Goal: Task Accomplishment & Management: Manage account settings

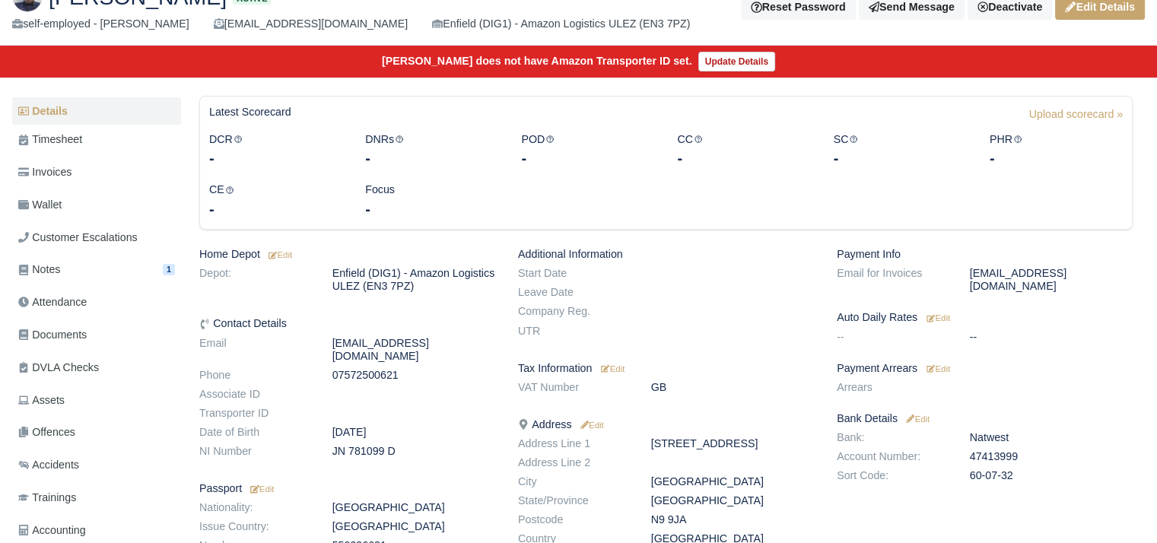
scroll to position [111, 0]
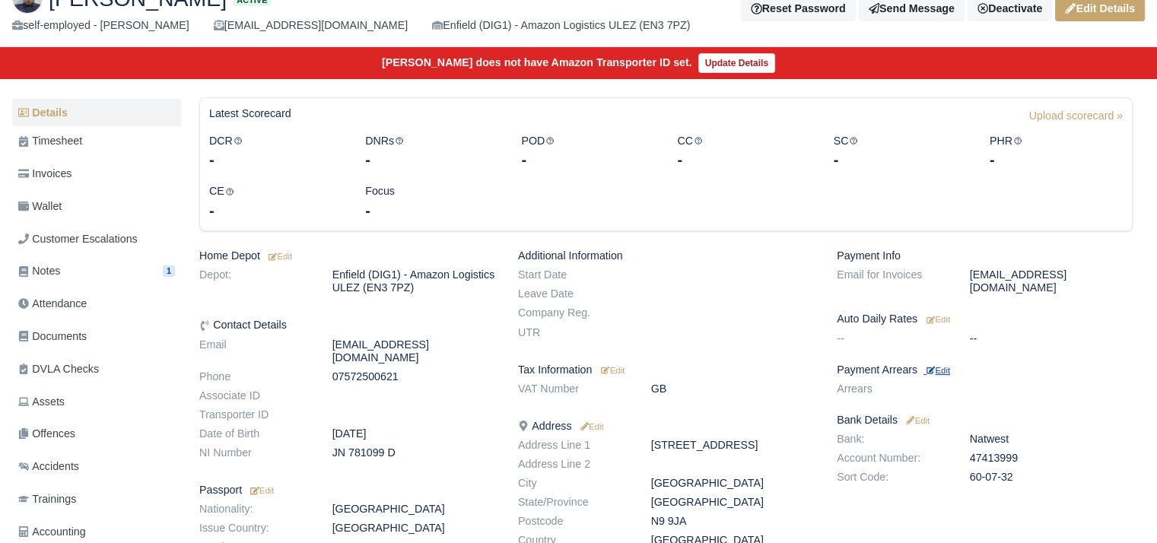
click at [938, 366] on small "Edit" at bounding box center [939, 370] width 24 height 9
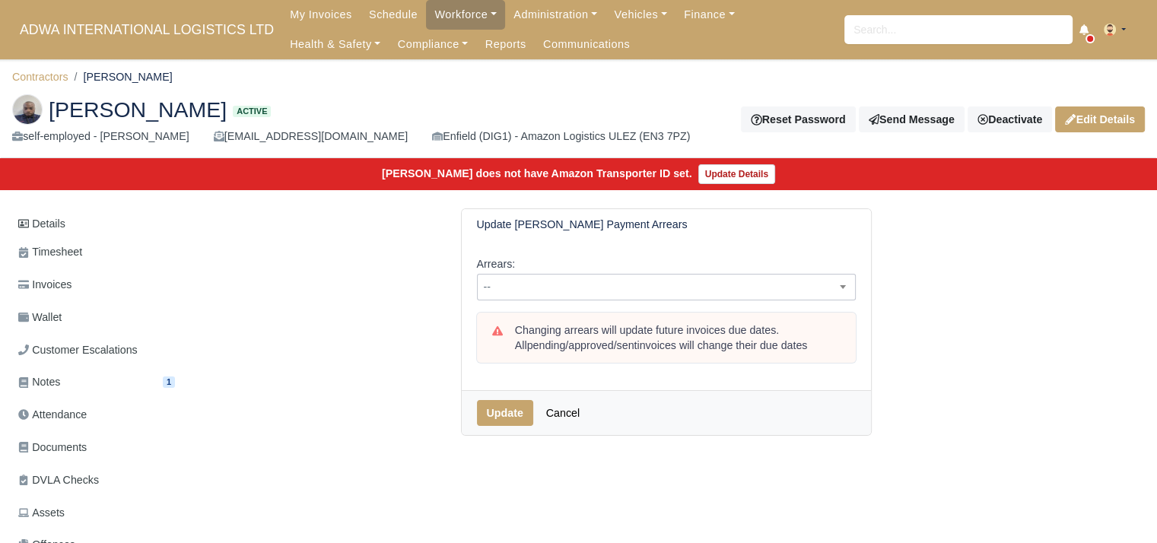
click at [642, 293] on span "--" at bounding box center [666, 287] width 377 height 19
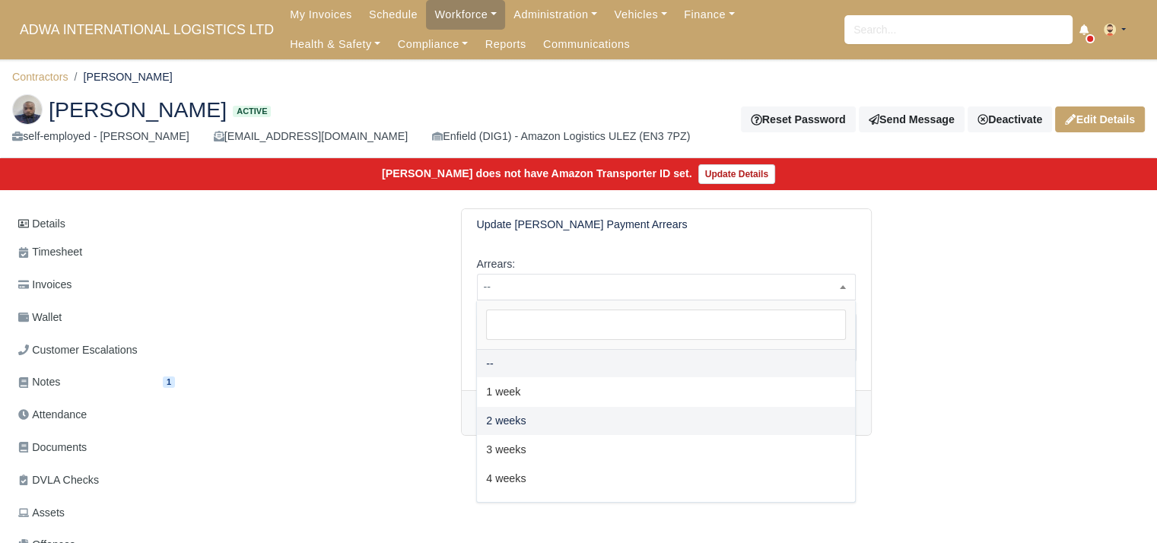
select select "2W"
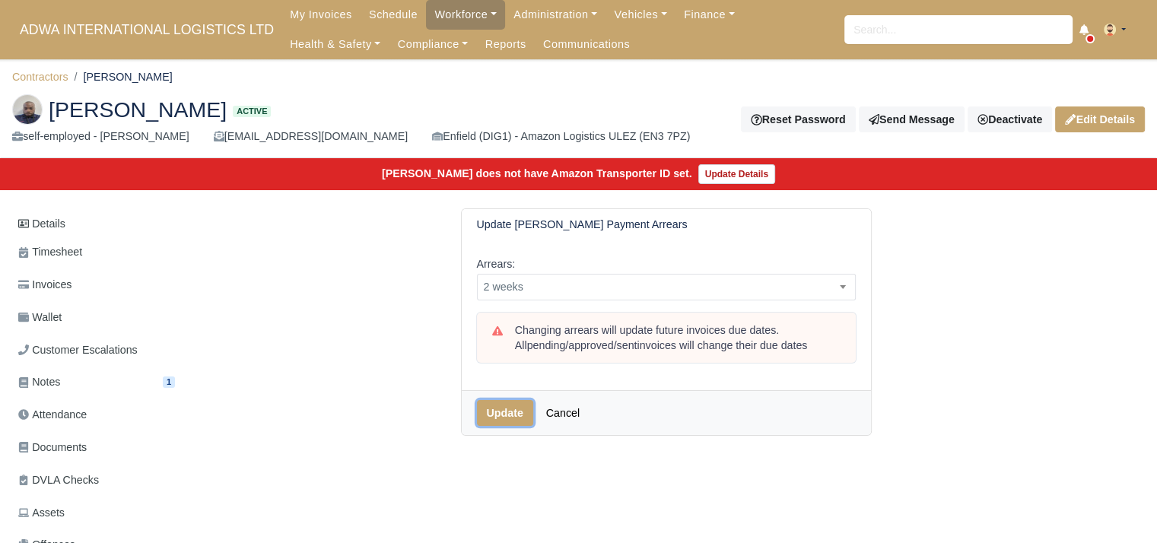
click at [523, 419] on button "Update" at bounding box center [505, 413] width 56 height 26
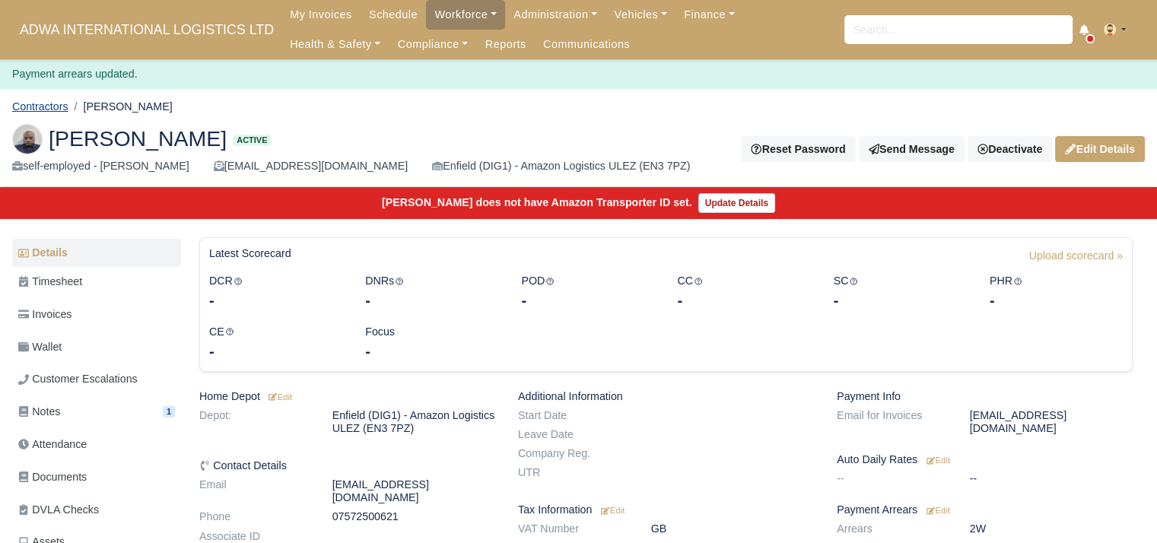
click at [55, 104] on link "Contractors" at bounding box center [40, 106] width 56 height 12
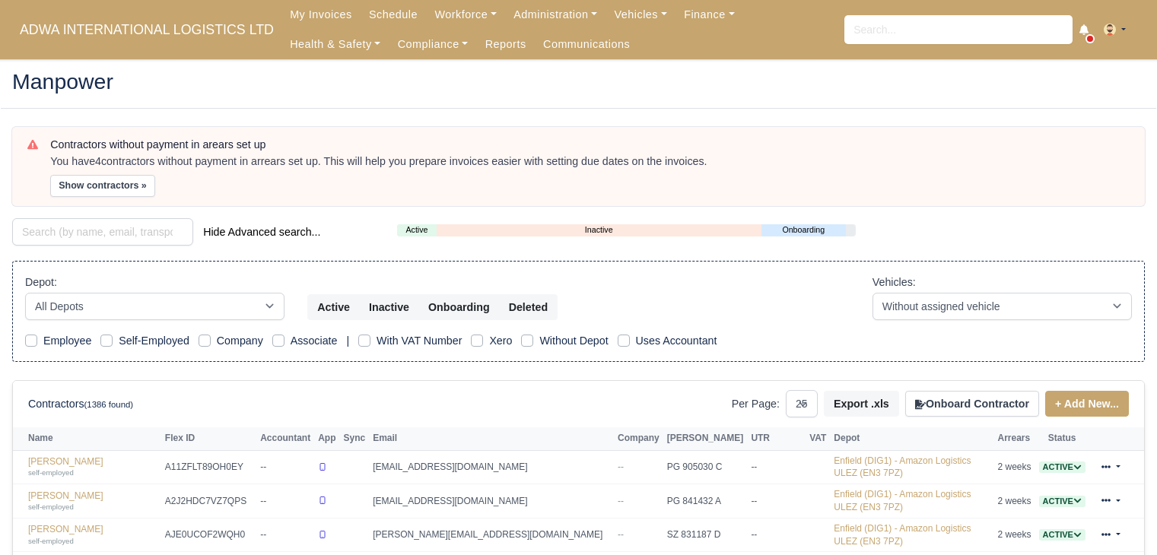
select select "25"
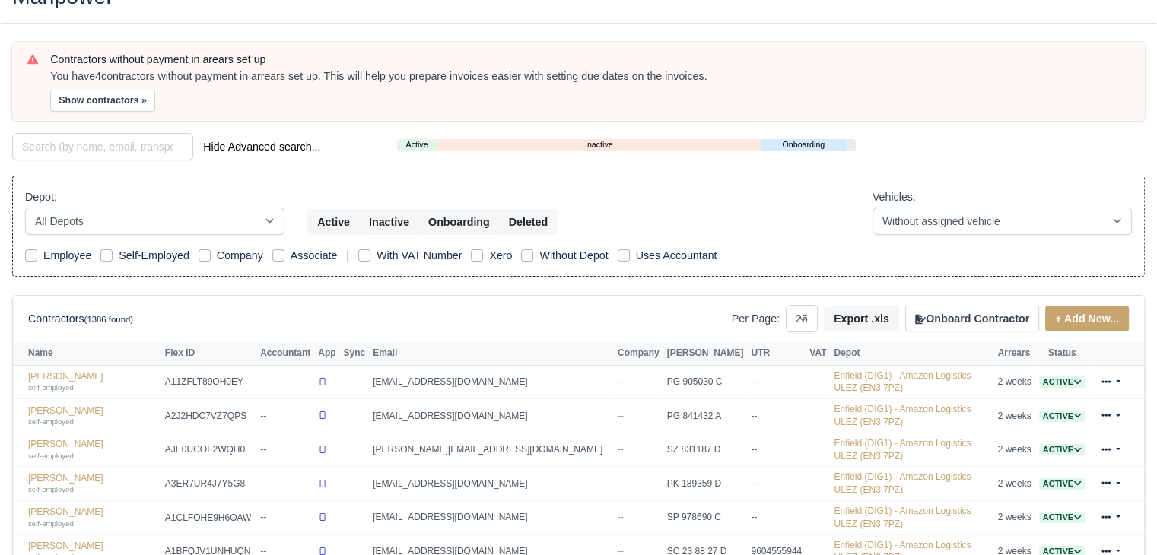
scroll to position [85, 0]
click at [128, 106] on button "Show contractors »" at bounding box center [102, 101] width 105 height 22
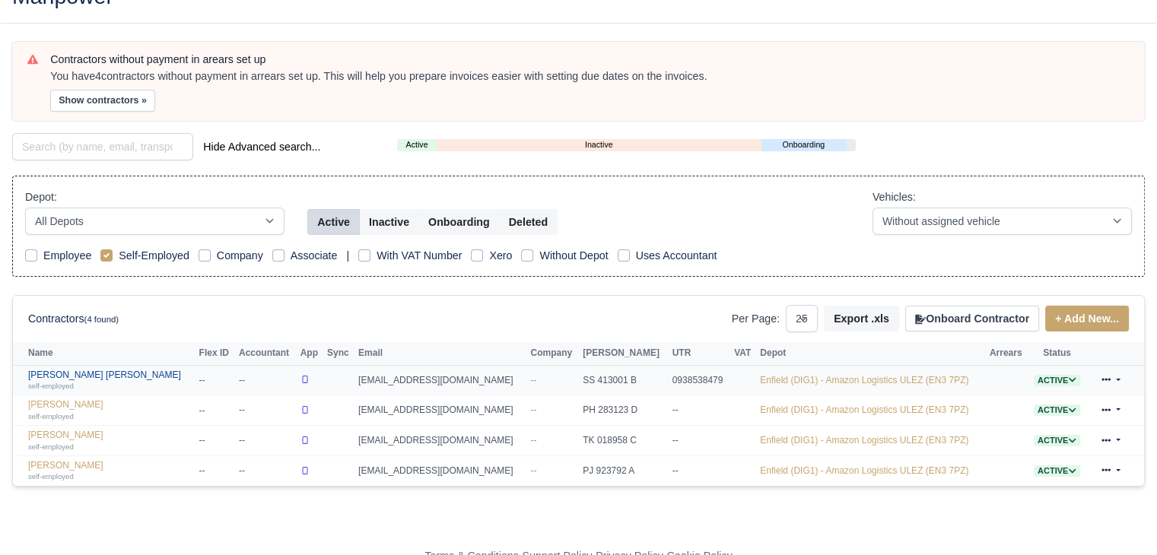
click at [76, 376] on link "Mohamed Khamis Aly Hassan self-employed" at bounding box center [110, 381] width 164 height 22
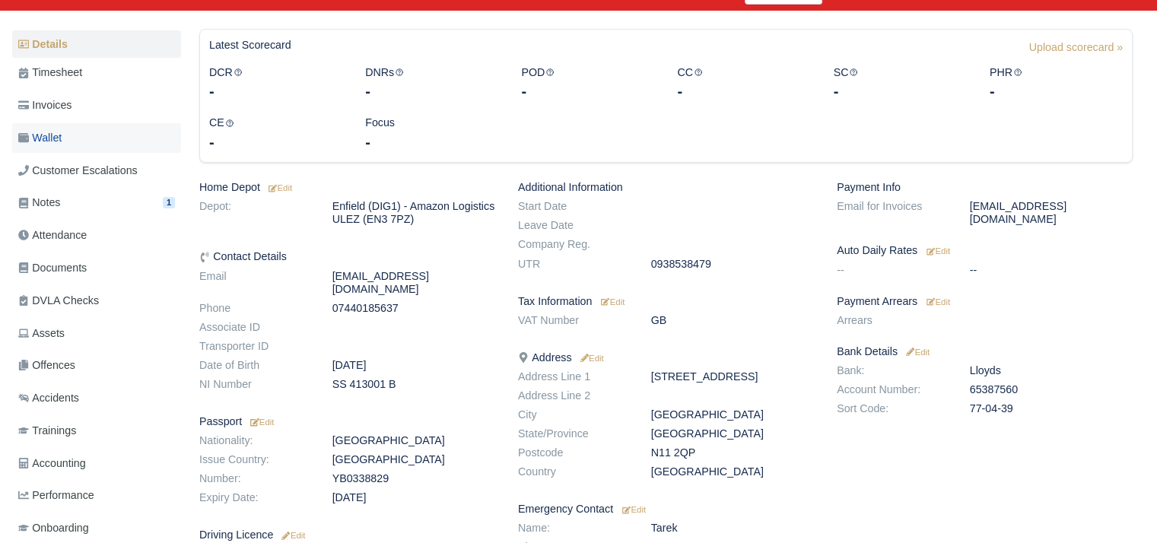
scroll to position [183, 0]
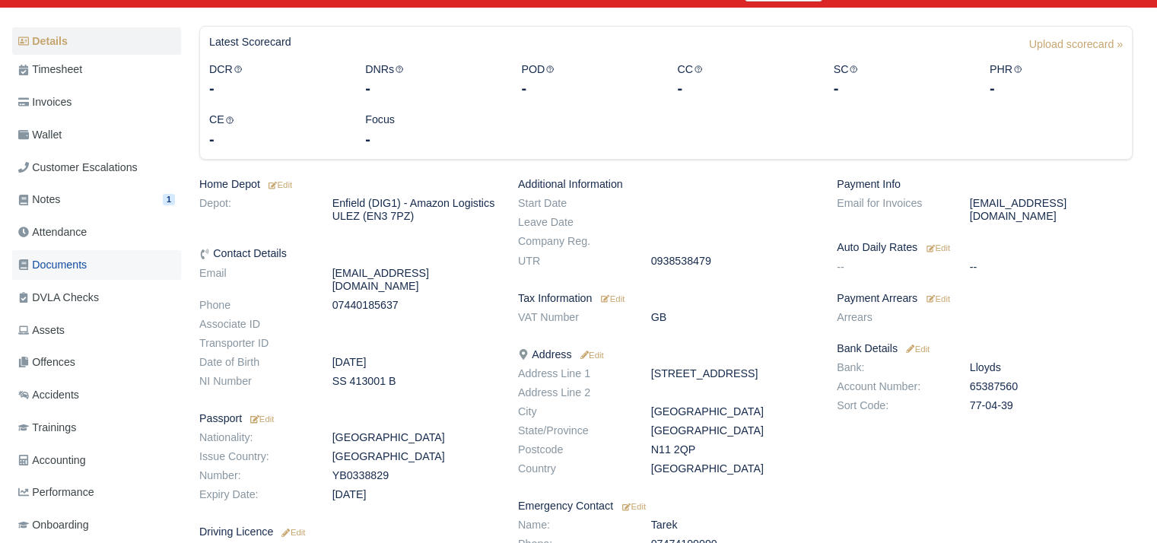
click at [97, 272] on link "Documents" at bounding box center [96, 265] width 169 height 30
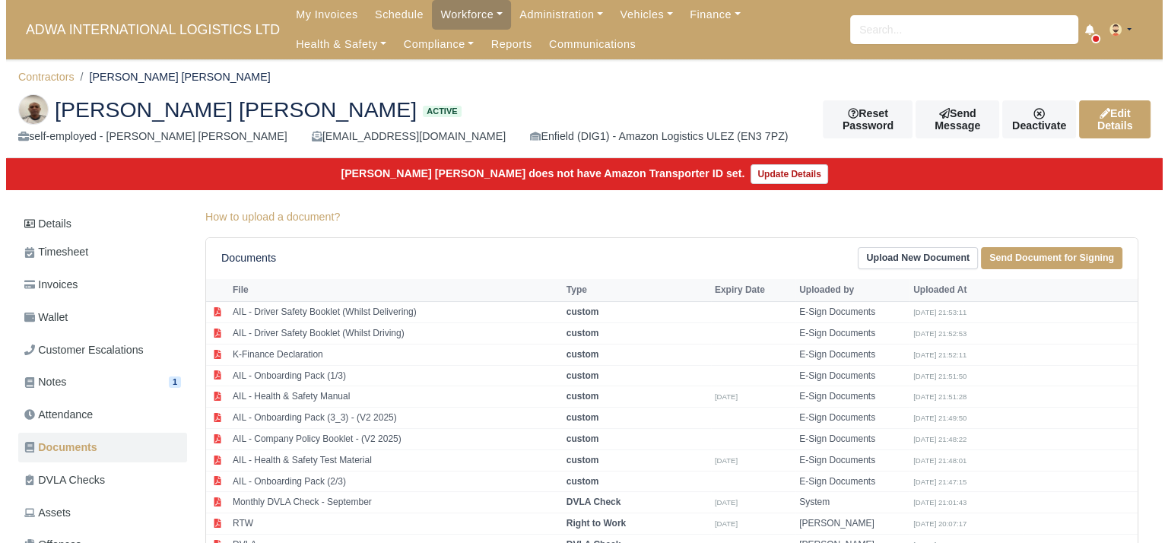
scroll to position [275, 0]
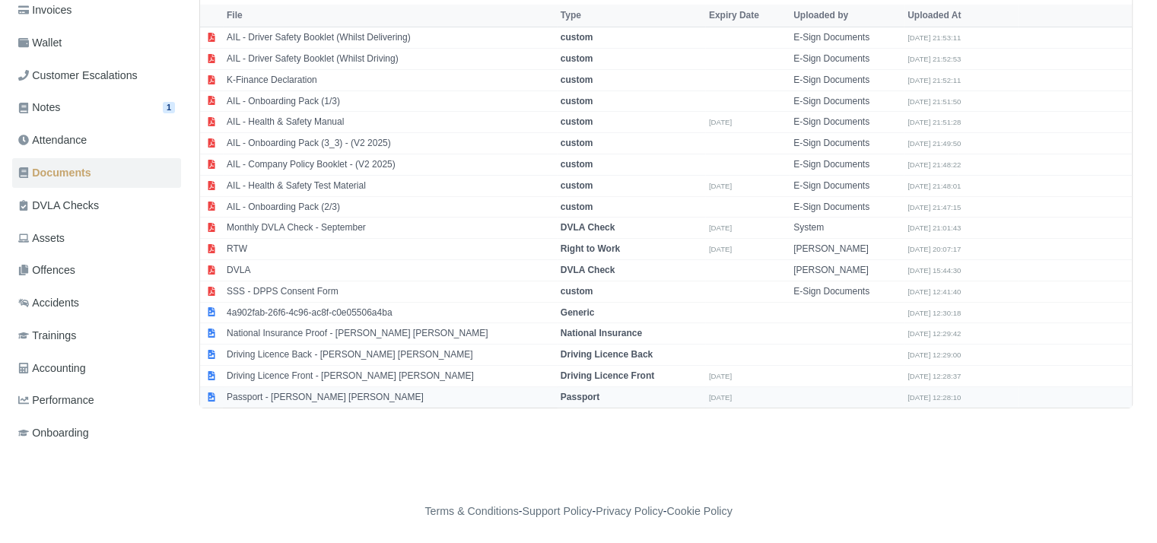
click at [405, 396] on td "Passport - [PERSON_NAME] [PERSON_NAME]" at bounding box center [390, 396] width 334 height 21
select select "passport"
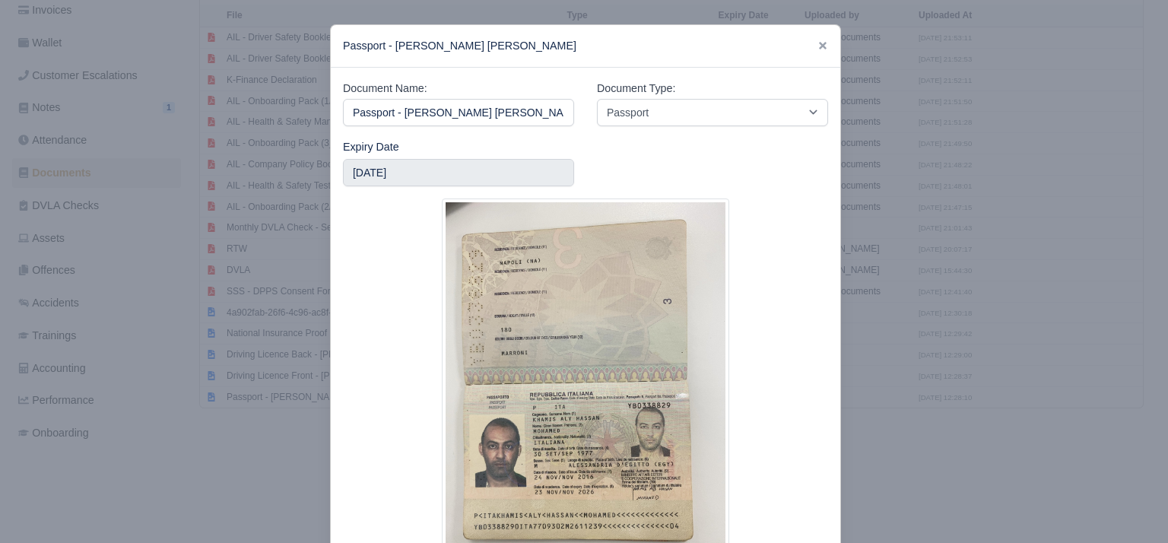
click at [275, 420] on div at bounding box center [584, 271] width 1168 height 543
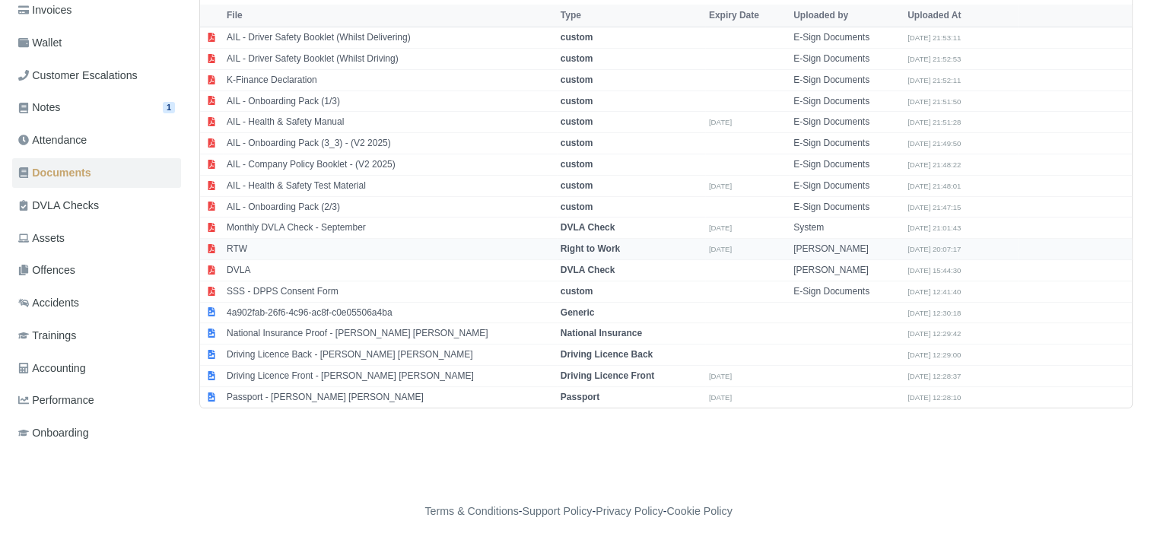
click at [313, 252] on td "RTW" at bounding box center [390, 249] width 334 height 21
select select "right-to-work"
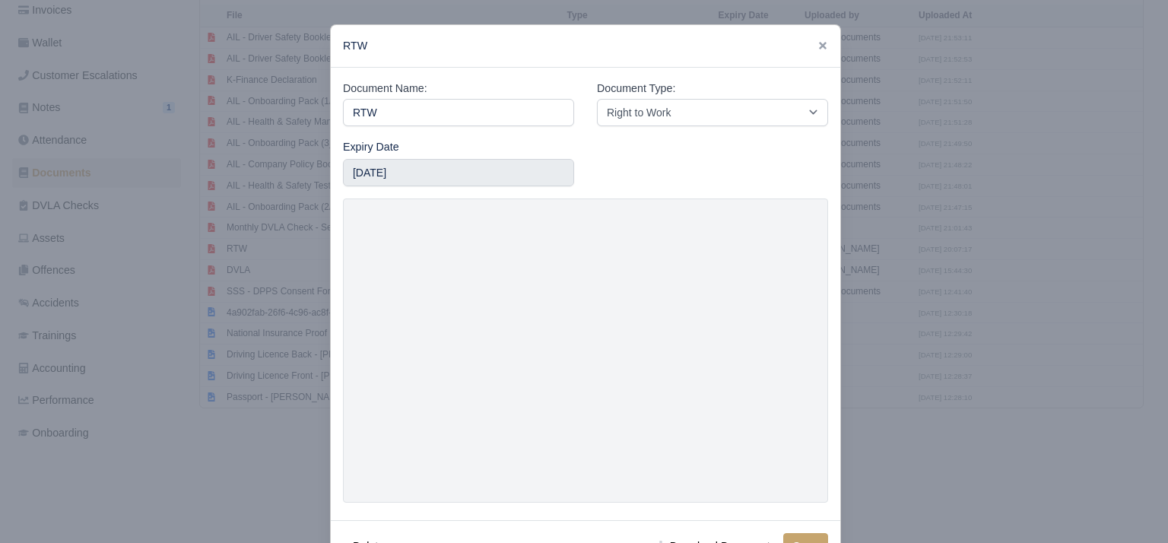
click at [236, 439] on div at bounding box center [584, 271] width 1168 height 543
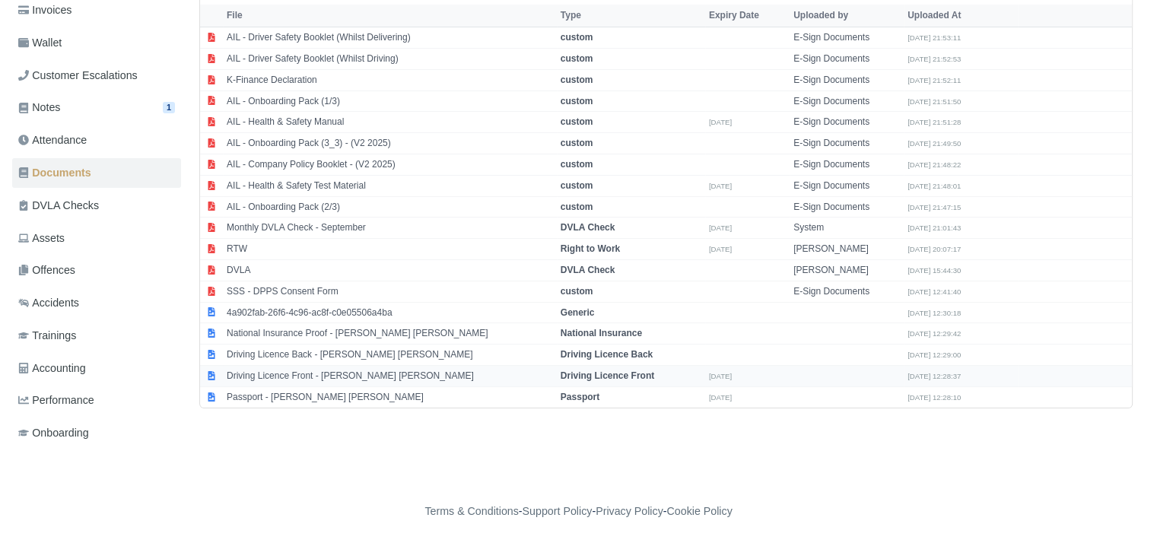
click at [323, 367] on td "Driving Licence Front - Mohamed Khamis Aly Hassan" at bounding box center [390, 376] width 334 height 21
select select "driving-licence-front"
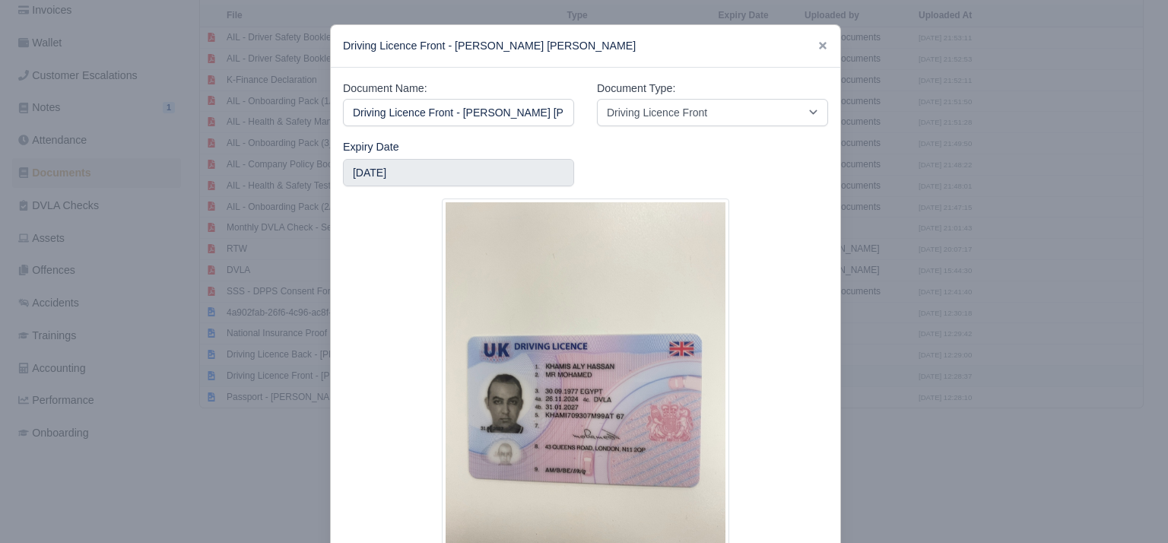
scroll to position [0, 37]
click at [207, 399] on div at bounding box center [584, 271] width 1168 height 543
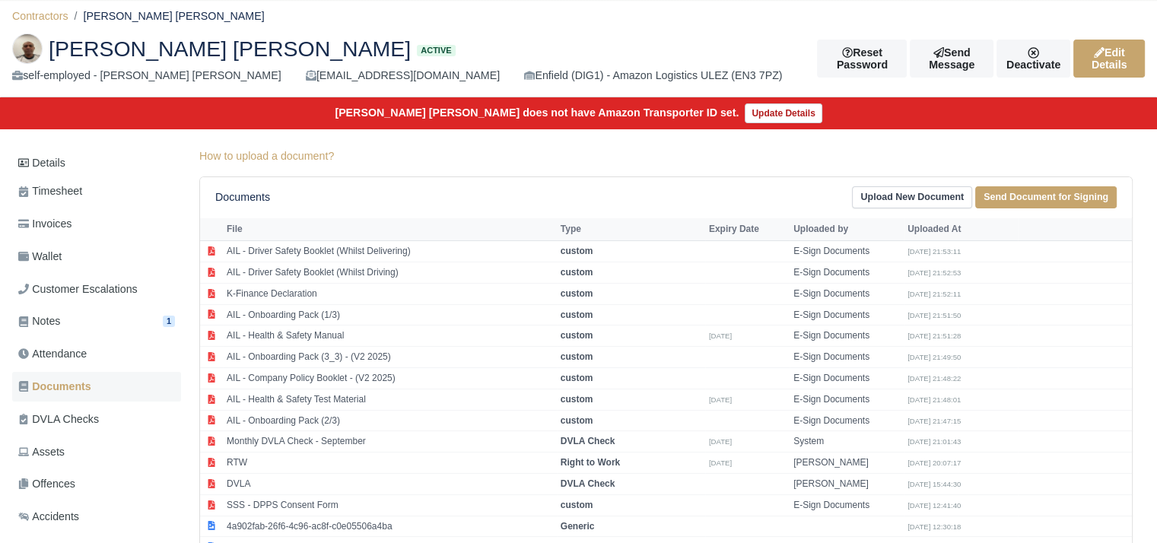
scroll to position [58, 0]
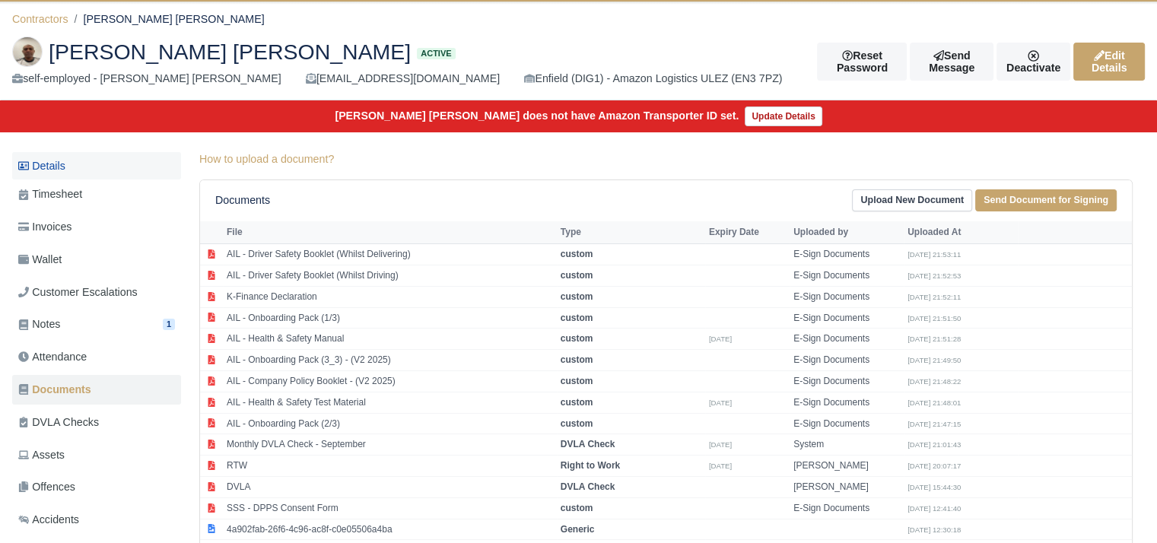
click at [116, 161] on link "Details" at bounding box center [96, 166] width 169 height 28
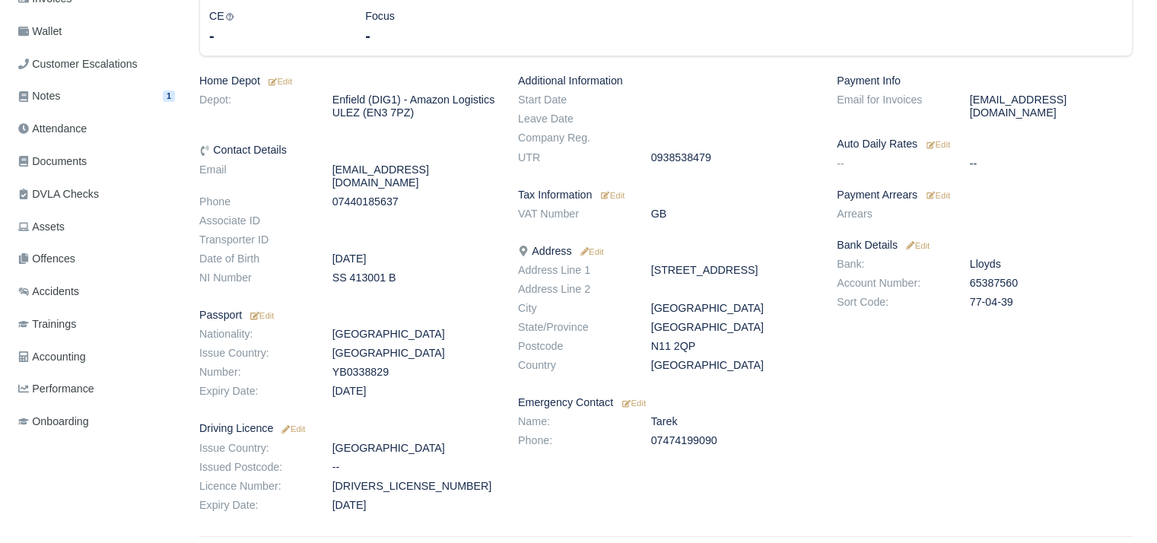
scroll to position [291, 0]
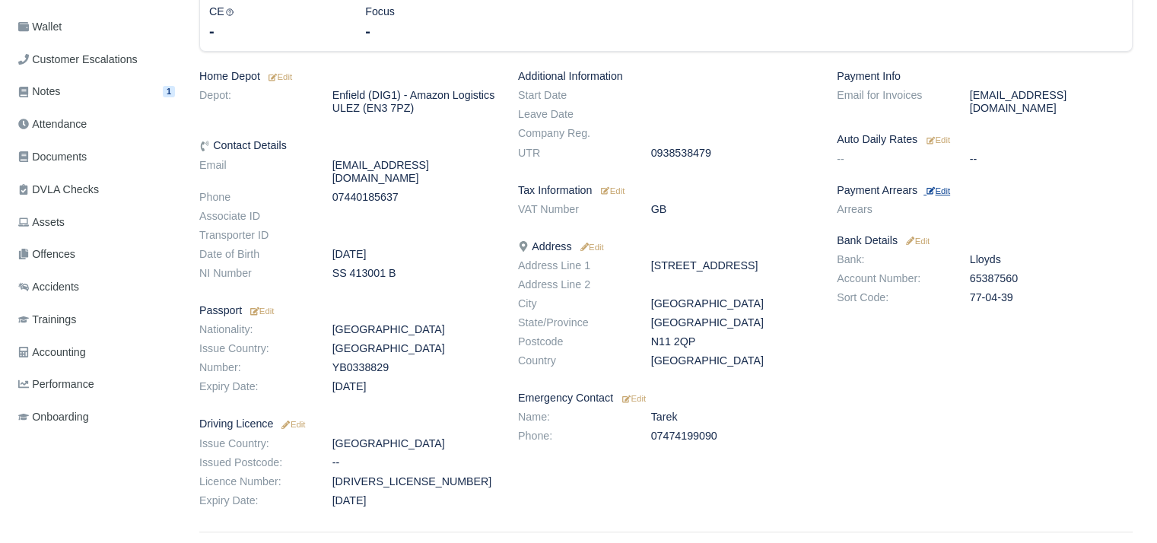
click at [940, 186] on small "Edit" at bounding box center [939, 190] width 24 height 9
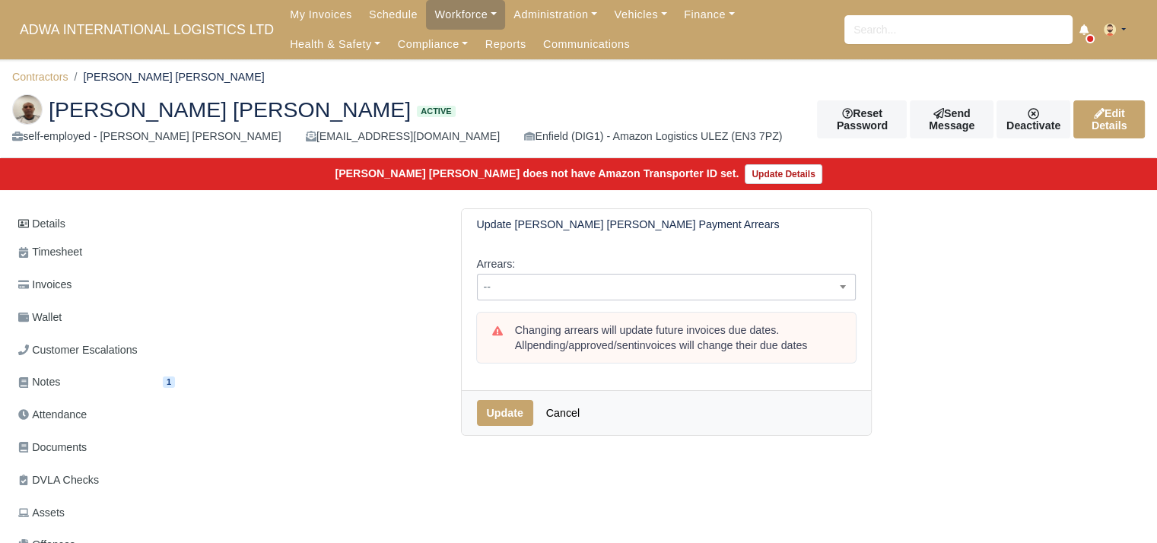
click at [612, 278] on span "--" at bounding box center [666, 287] width 377 height 19
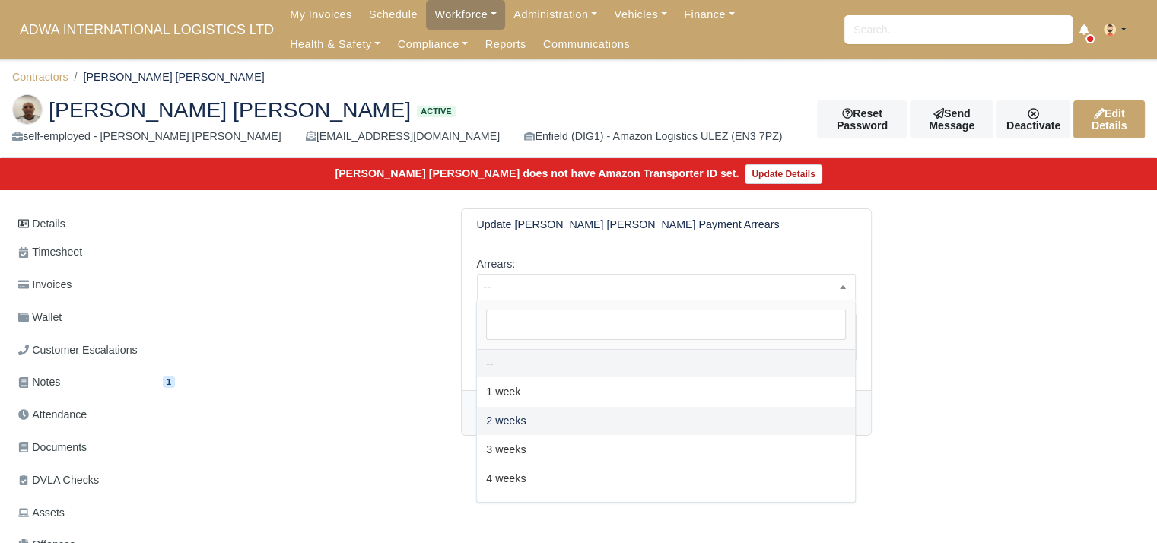
select select "2W"
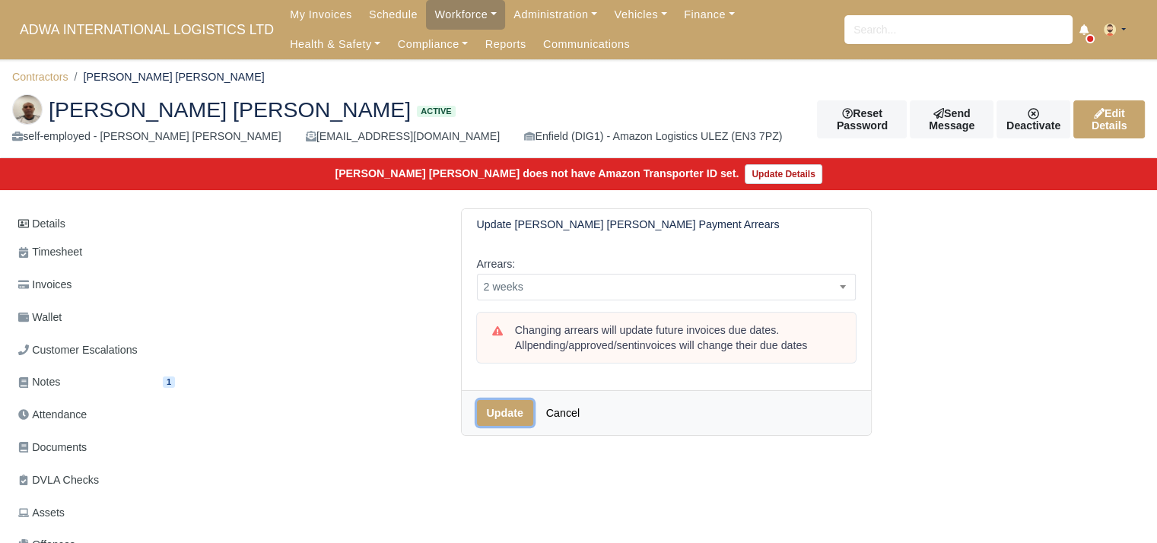
click at [501, 405] on button "Update" at bounding box center [505, 413] width 56 height 26
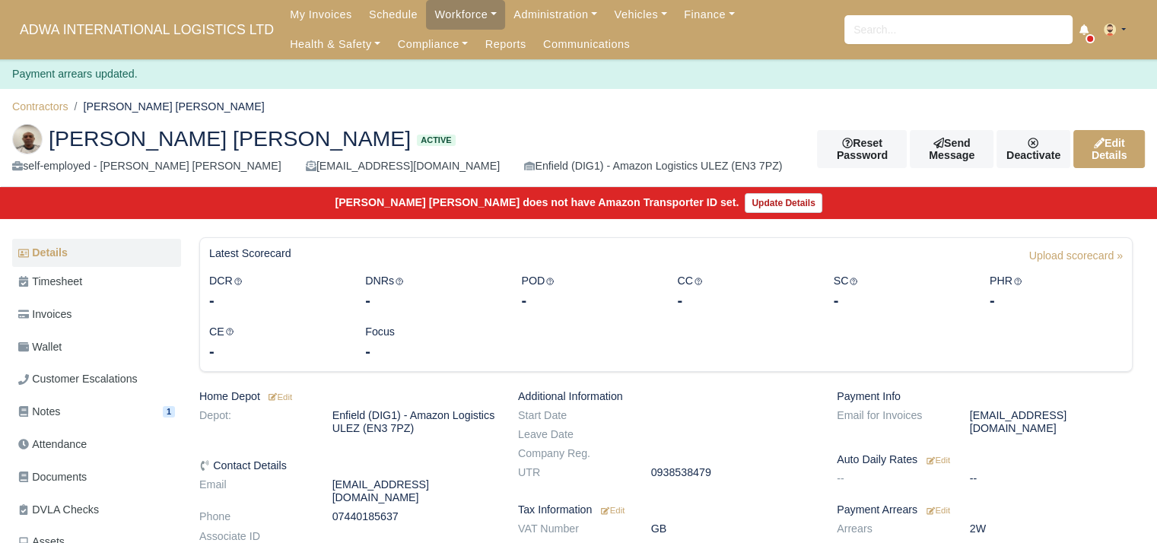
click at [49, 113] on li "Contractors" at bounding box center [40, 106] width 56 height 17
click at [56, 104] on link "Contractors" at bounding box center [40, 106] width 56 height 12
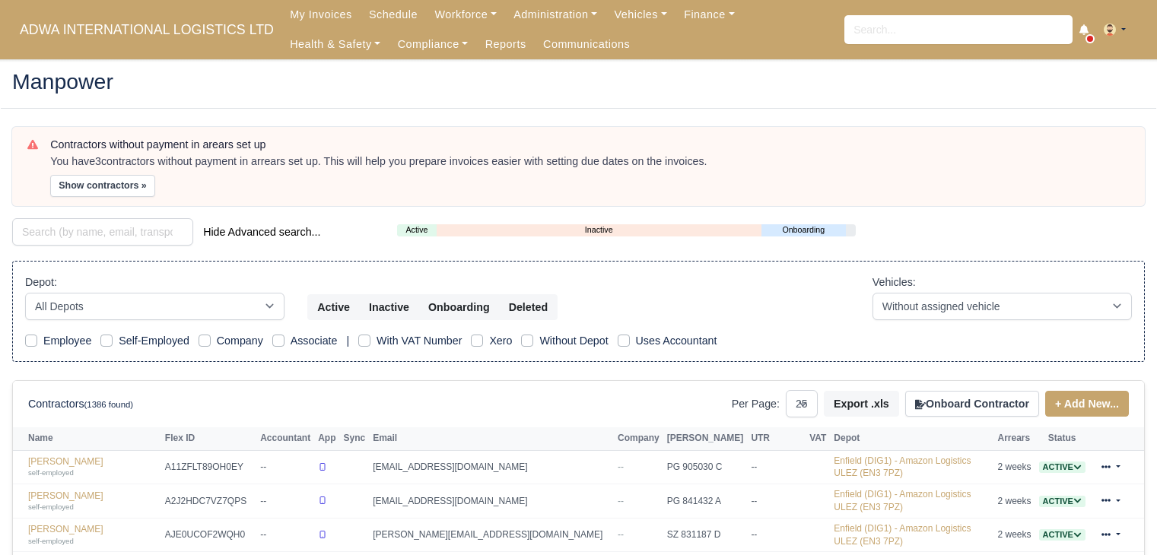
select select "25"
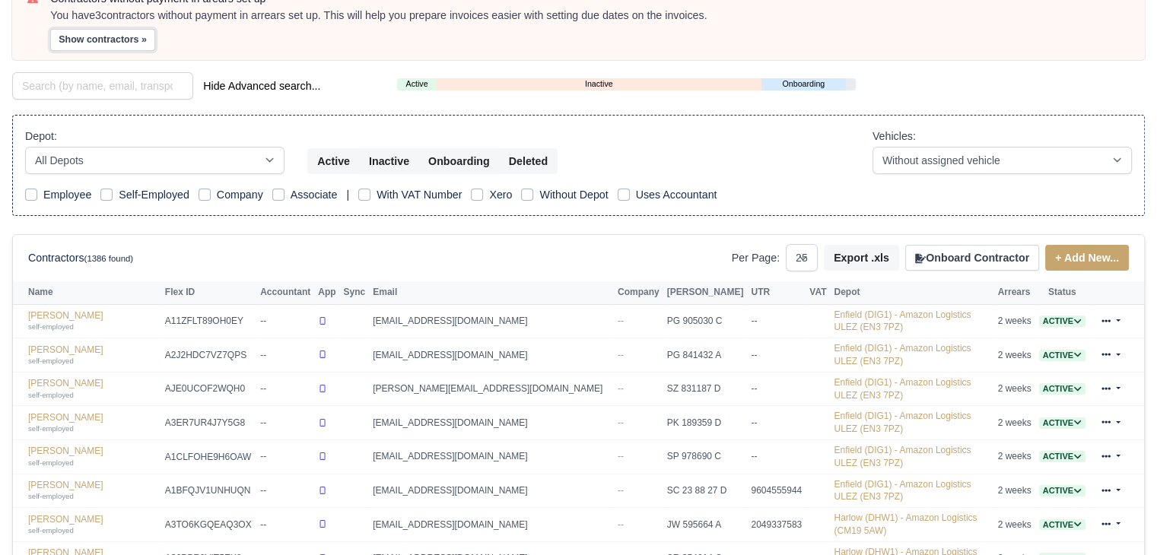
click at [109, 34] on button "Show contractors »" at bounding box center [102, 40] width 105 height 22
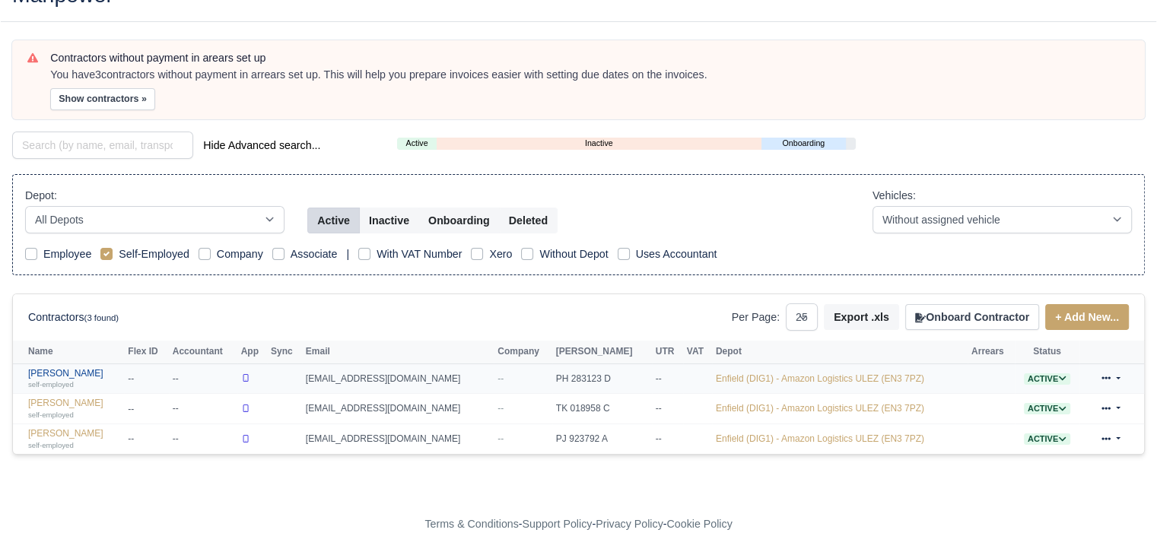
click at [88, 377] on link "Mohammed Ahmed self-employed" at bounding box center [74, 379] width 92 height 22
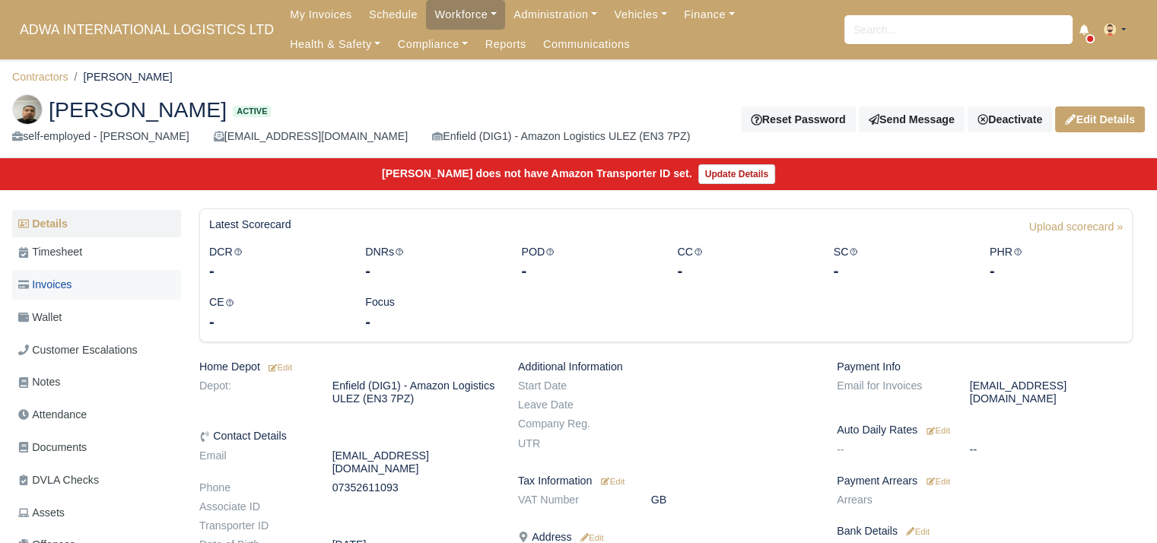
click at [95, 290] on link "Invoices" at bounding box center [96, 285] width 169 height 30
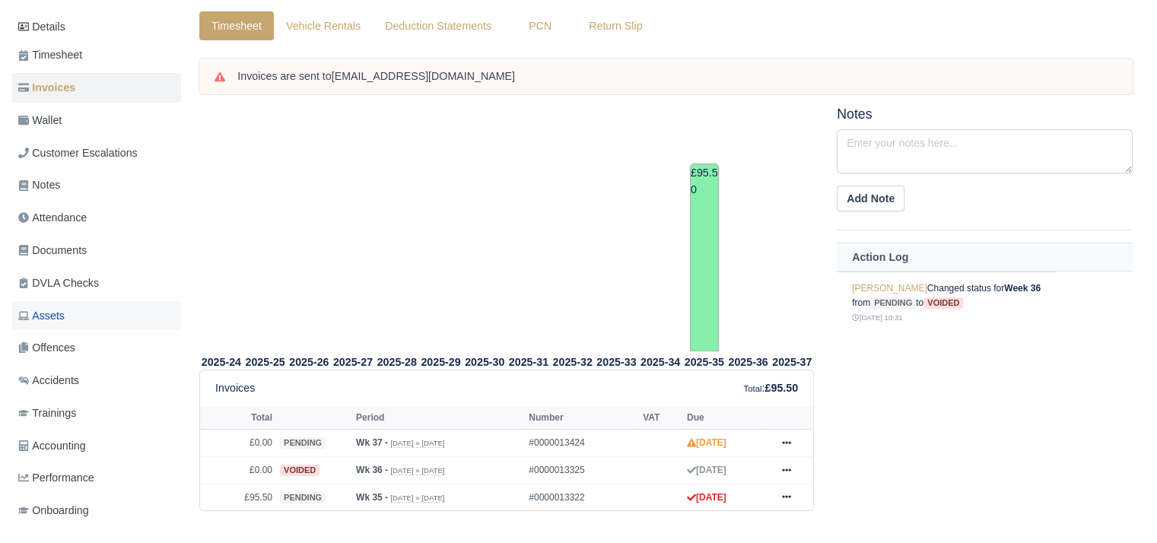
scroll to position [198, 0]
click at [58, 116] on span "Wallet" at bounding box center [39, 119] width 43 height 17
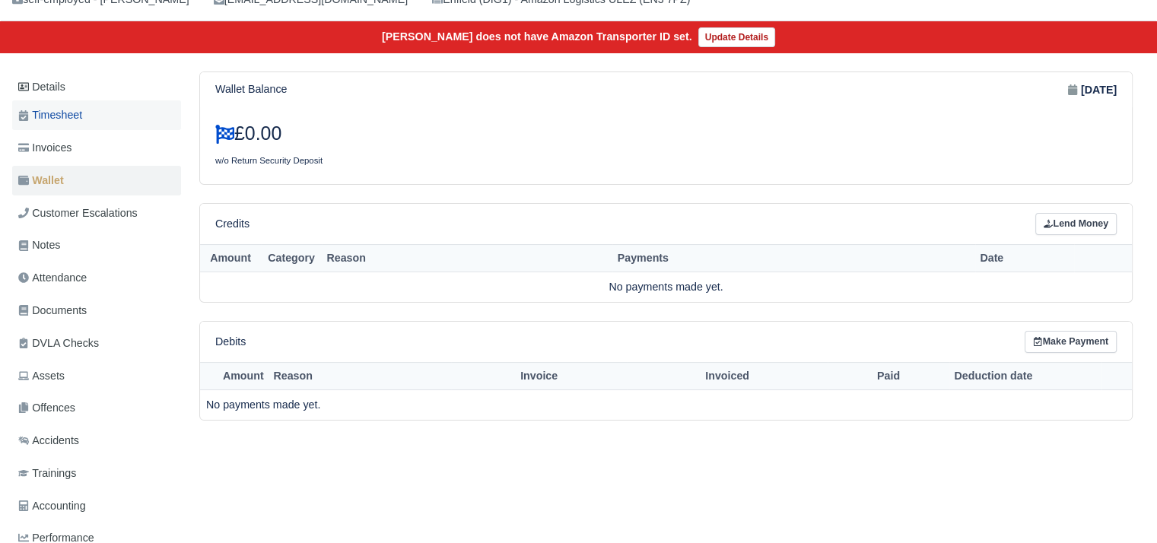
scroll to position [198, 0]
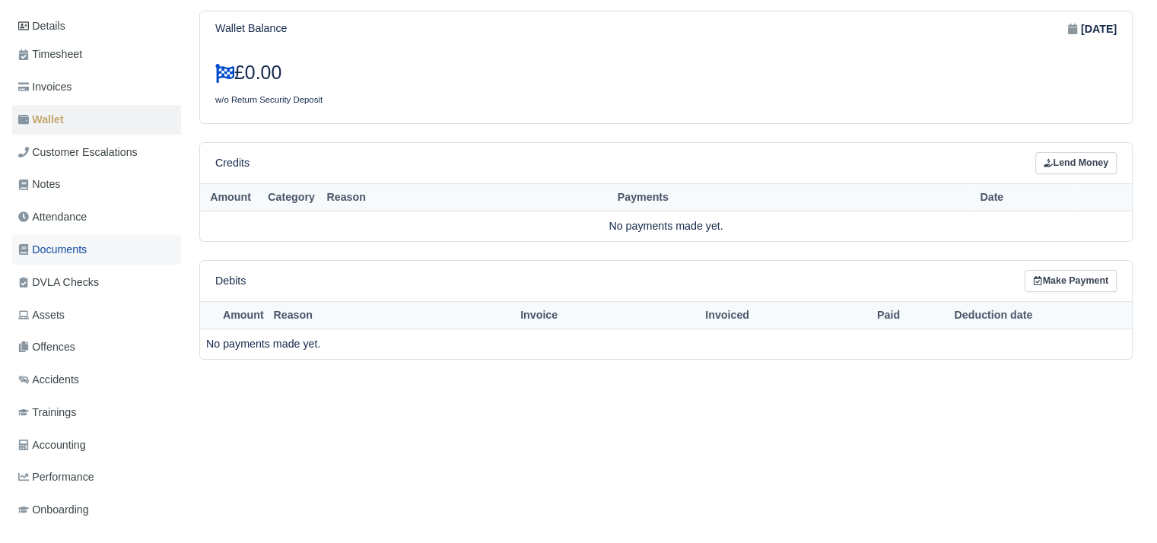
click at [85, 252] on span "Documents" at bounding box center [52, 249] width 68 height 17
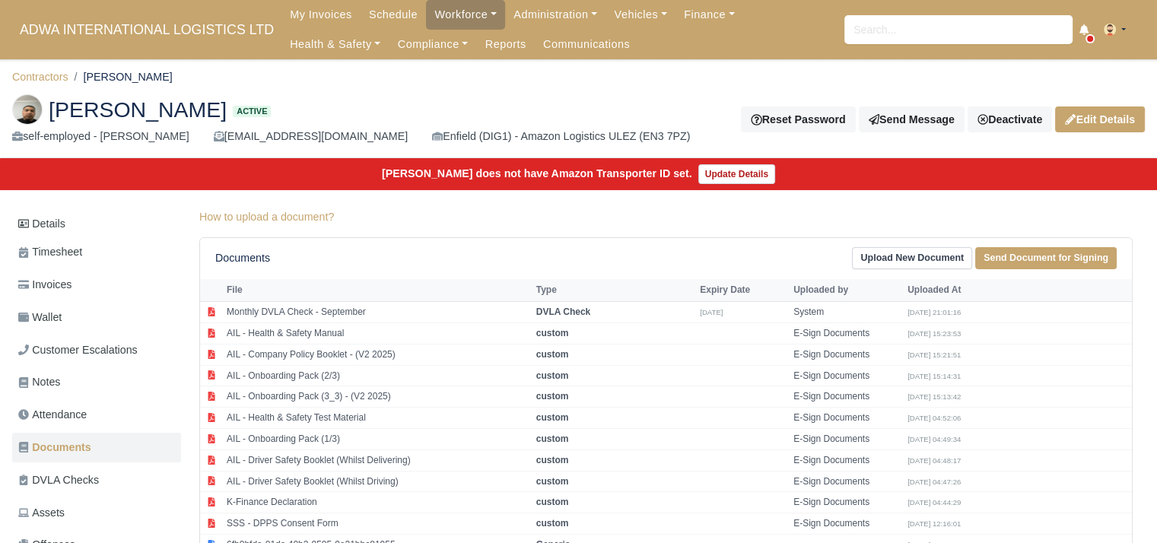
scroll to position [275, 0]
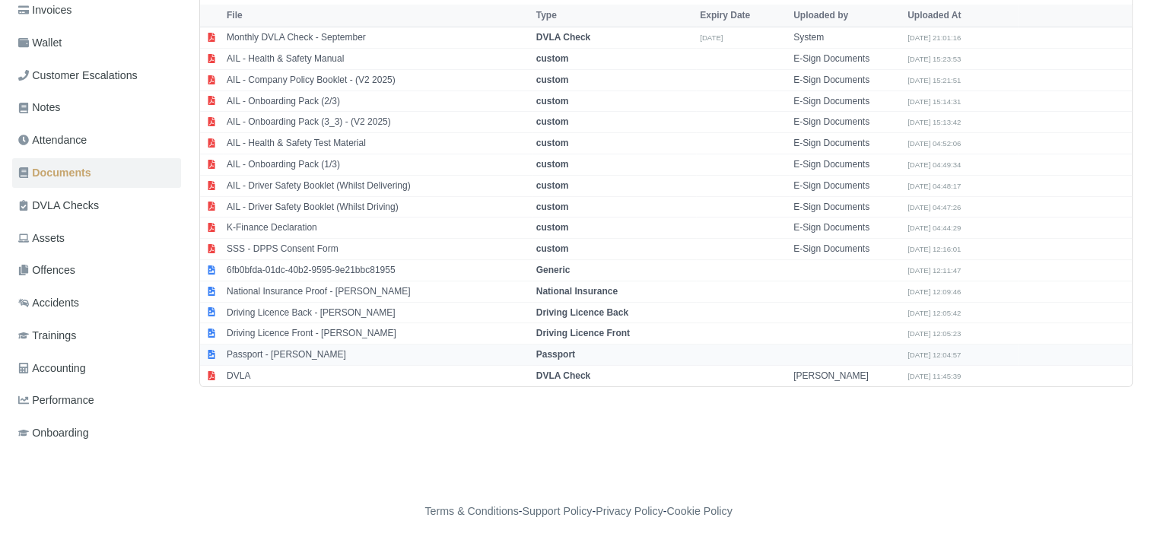
click at [273, 357] on td "Passport - [PERSON_NAME]" at bounding box center [378, 355] width 310 height 21
select select "passport"
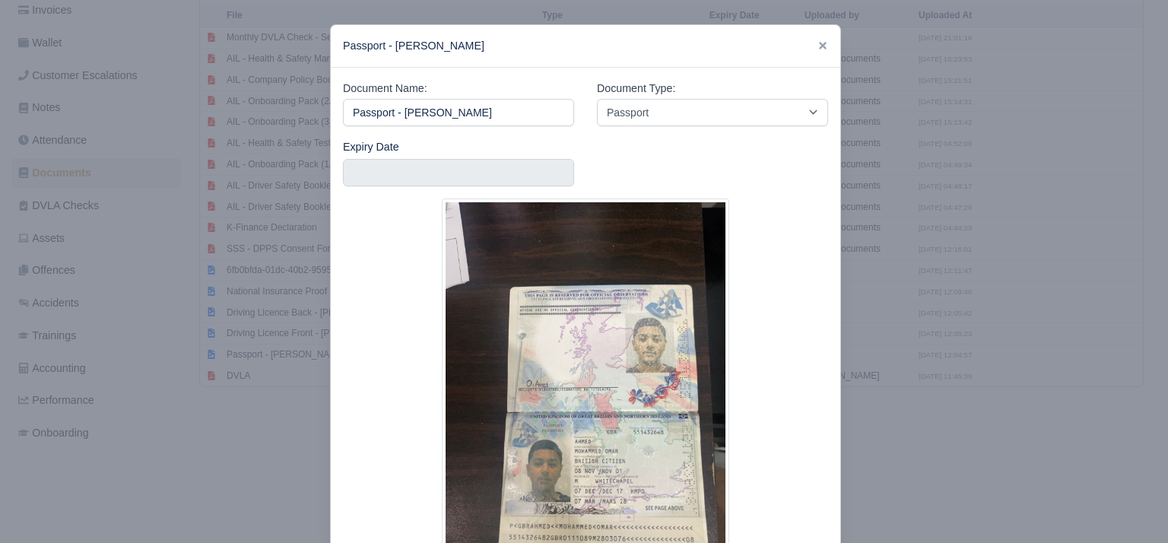
click at [229, 437] on div at bounding box center [584, 271] width 1168 height 543
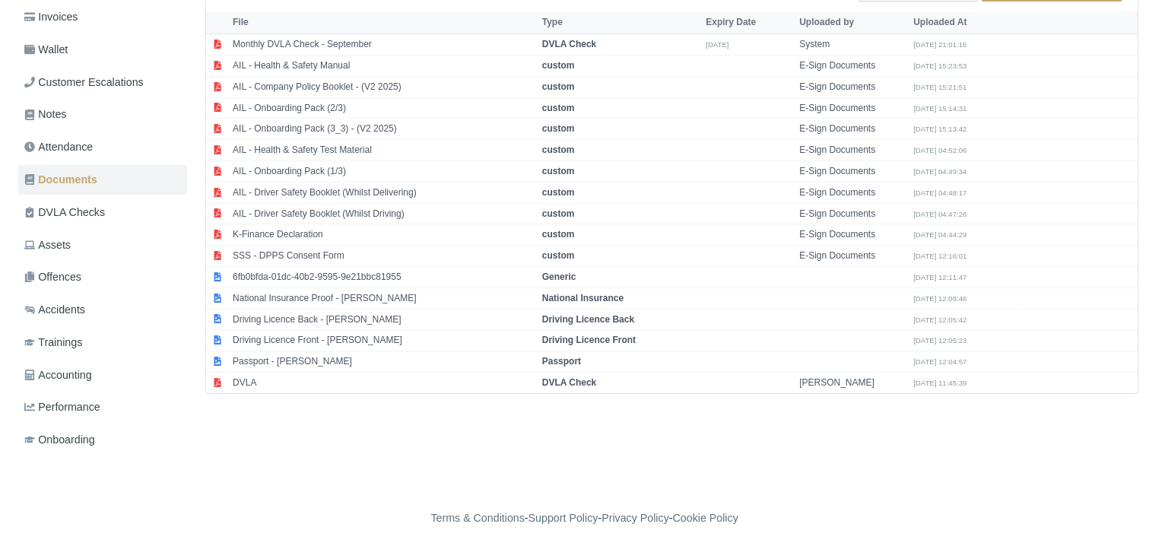
scroll to position [269, 0]
click at [307, 339] on td "Driving Licence Front - [PERSON_NAME]" at bounding box center [378, 339] width 310 height 21
select select "driving-licence-front"
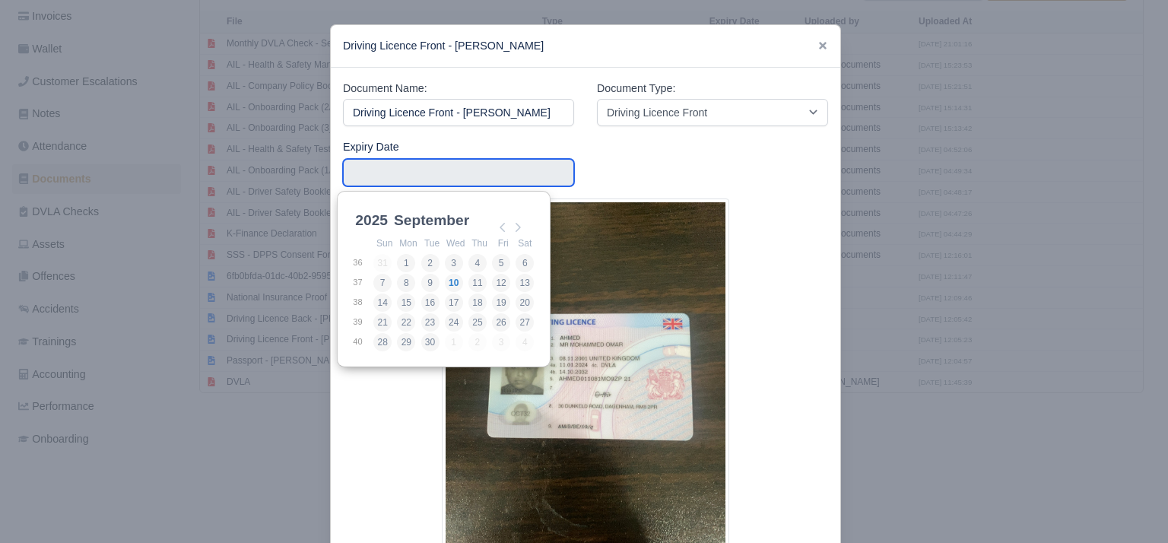
click at [368, 180] on input "Use the arrow keys to pick a date" at bounding box center [458, 172] width 231 height 27
click at [361, 218] on select "2025 2026 2027 2028 2029 2030 2031 2032 2033 2034 2035 2036 2037 2038 2039 2040…" at bounding box center [386, 229] width 68 height 32
type input "[DATE]"
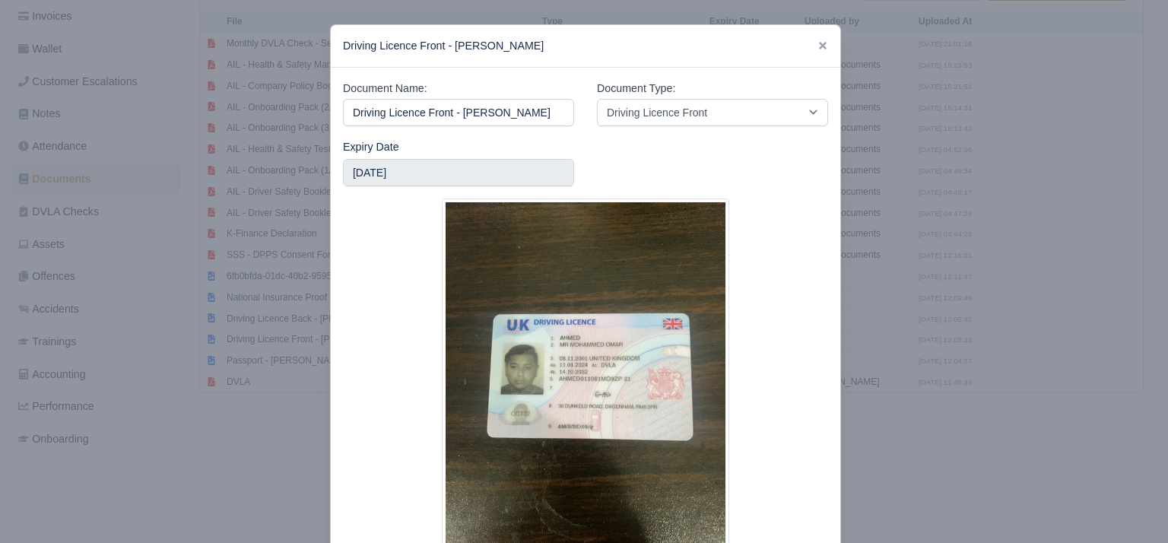
scroll to position [125, 0]
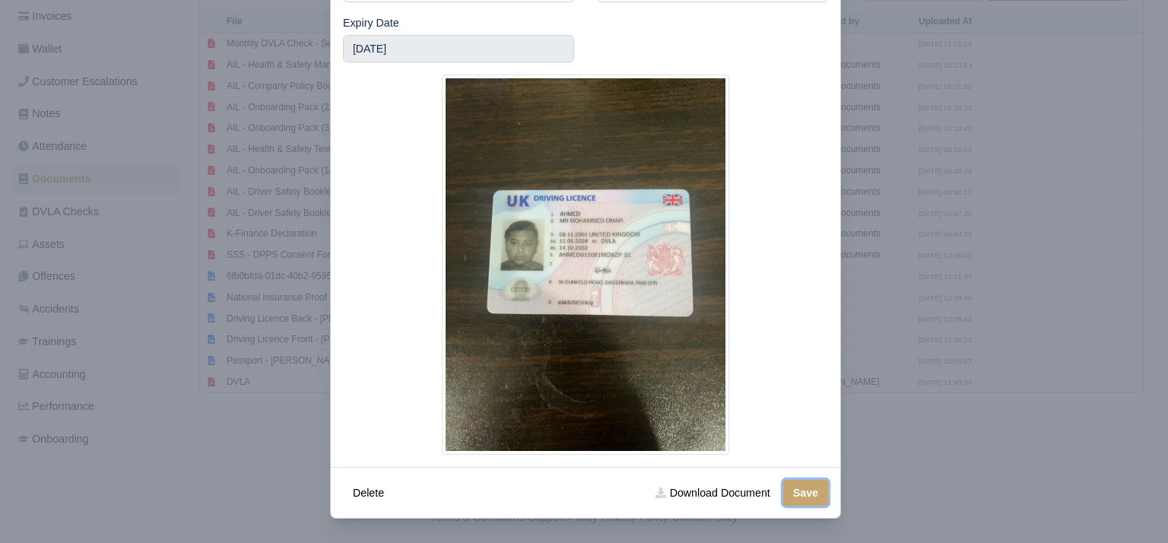
click at [806, 497] on button "Save" at bounding box center [806, 493] width 45 height 26
